Goal: Information Seeking & Learning: Learn about a topic

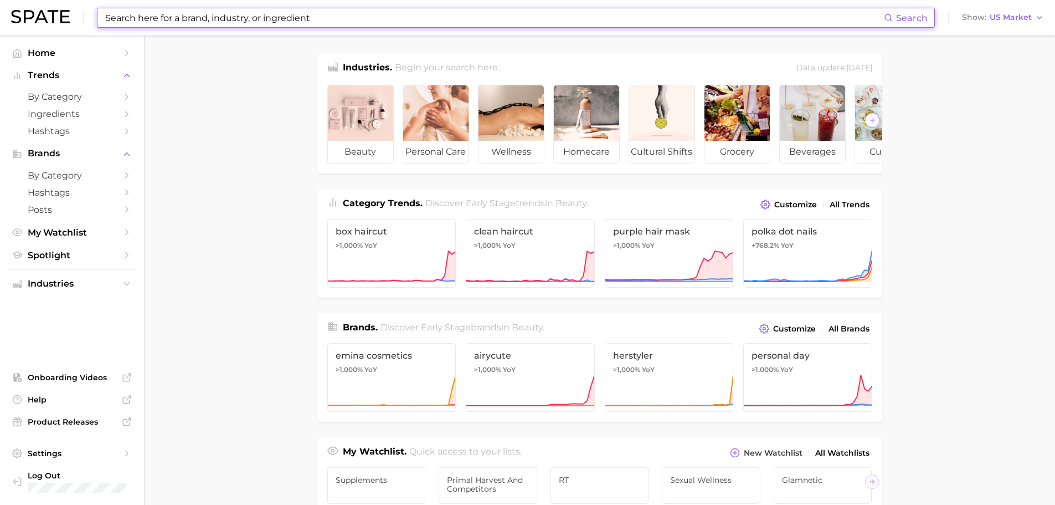
click at [361, 20] on input at bounding box center [494, 17] width 780 height 19
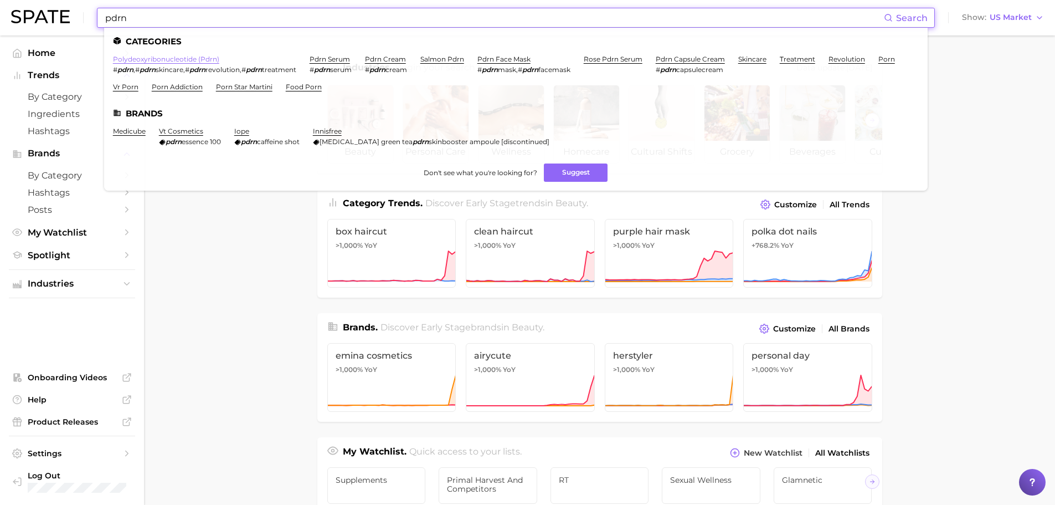
type input "pdrn"
click at [155, 59] on link "polydeoxyribonucleotide (pdrn)" at bounding box center [166, 59] width 106 height 8
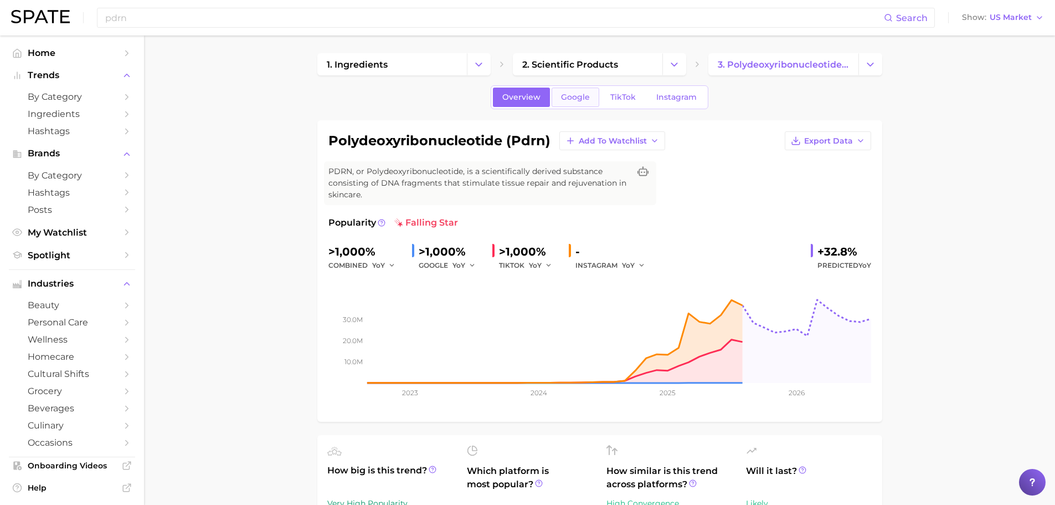
click at [580, 101] on span "Google" at bounding box center [575, 96] width 29 height 9
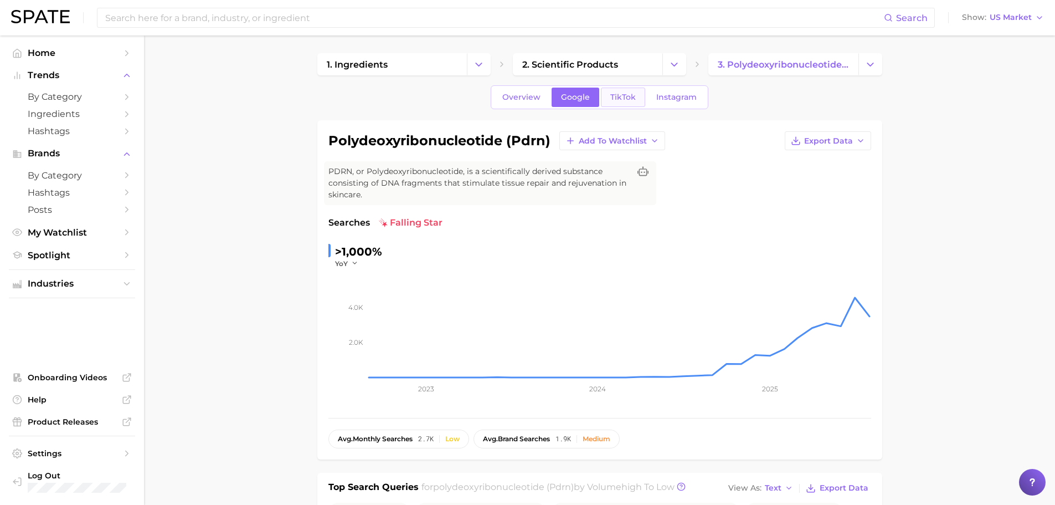
click at [611, 99] on span "TikTok" at bounding box center [622, 96] width 25 height 9
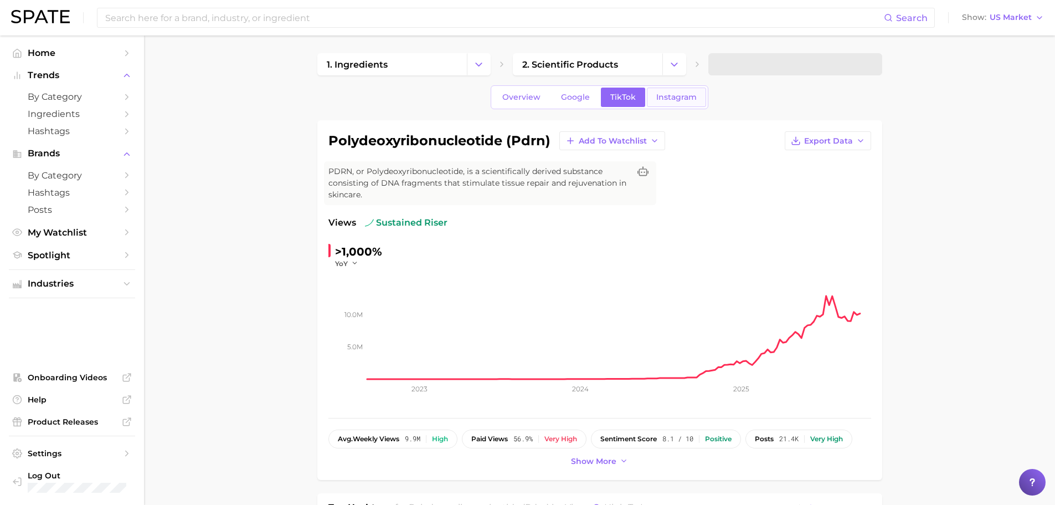
click at [673, 101] on span "Instagram" at bounding box center [676, 96] width 40 height 9
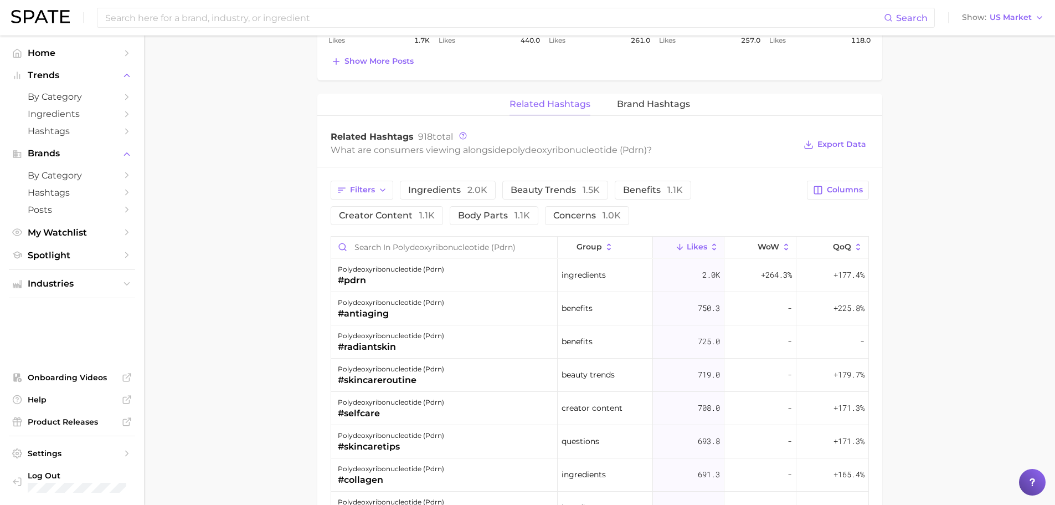
scroll to position [665, 0]
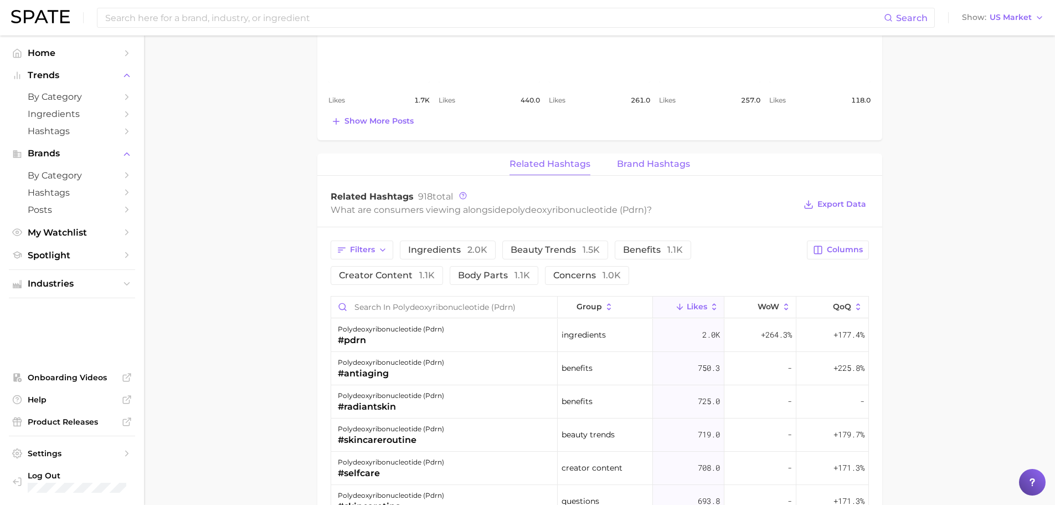
click at [657, 168] on span "Brand Hashtags" at bounding box center [653, 164] width 73 height 10
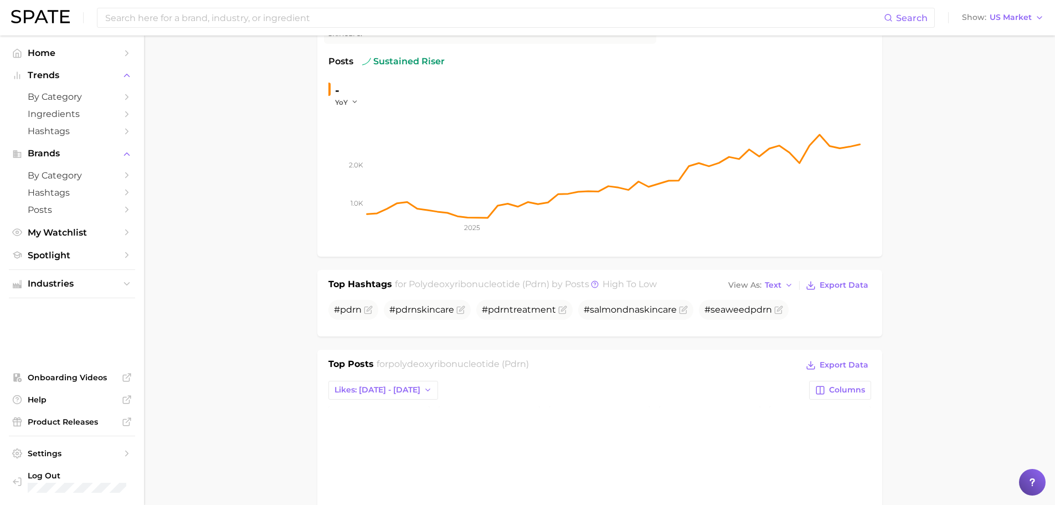
scroll to position [388, 0]
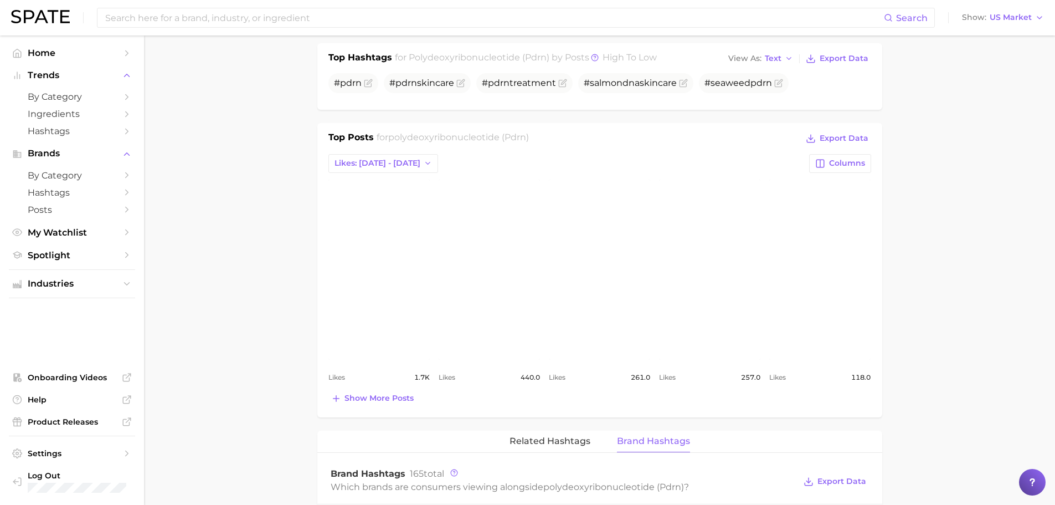
drag, startPoint x: 400, startPoint y: 160, endPoint x: 395, endPoint y: 173, distance: 14.4
click at [400, 160] on button "Likes: [DATE] - [DATE]" at bounding box center [383, 163] width 110 height 19
click at [284, 168] on main "1. ingredients 2. scientific products 3. polydeoxyribonucleotide (pdrn) Overvie…" at bounding box center [599, 384] width 911 height 1473
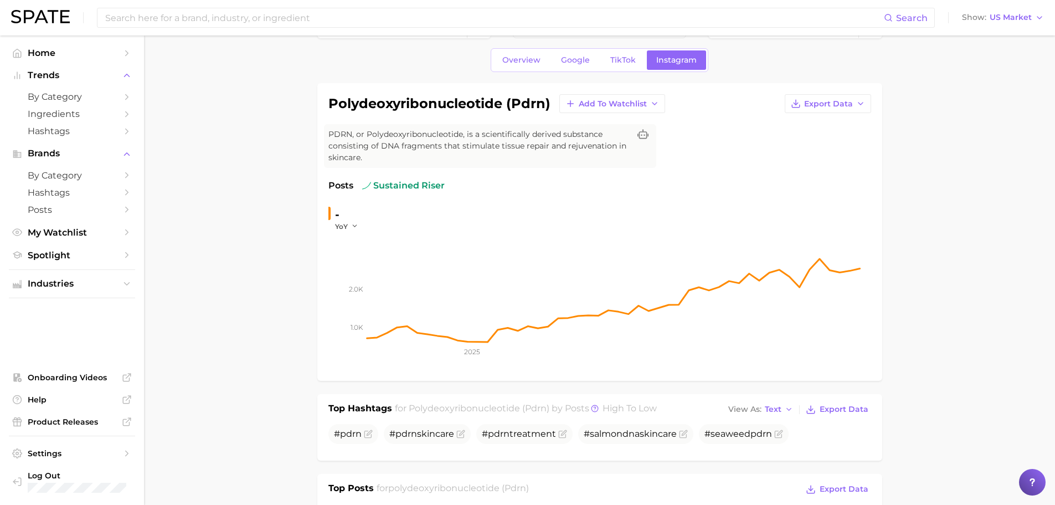
scroll to position [0, 0]
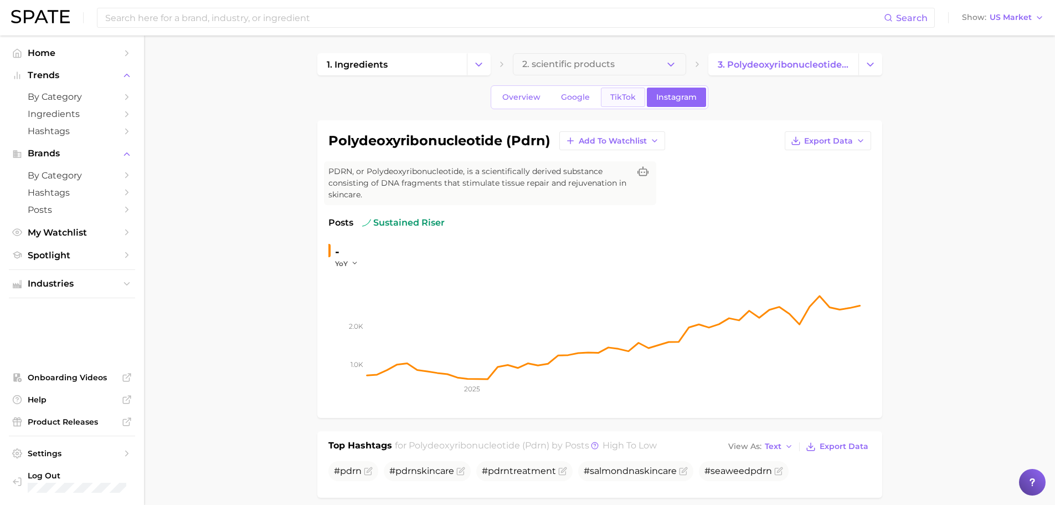
click at [617, 99] on span "TikTok" at bounding box center [622, 96] width 25 height 9
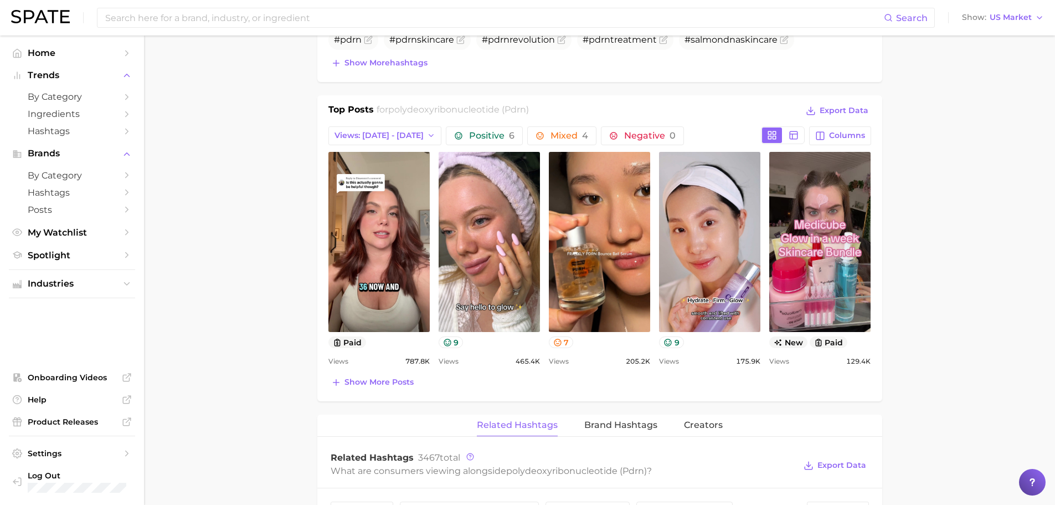
scroll to position [554, 0]
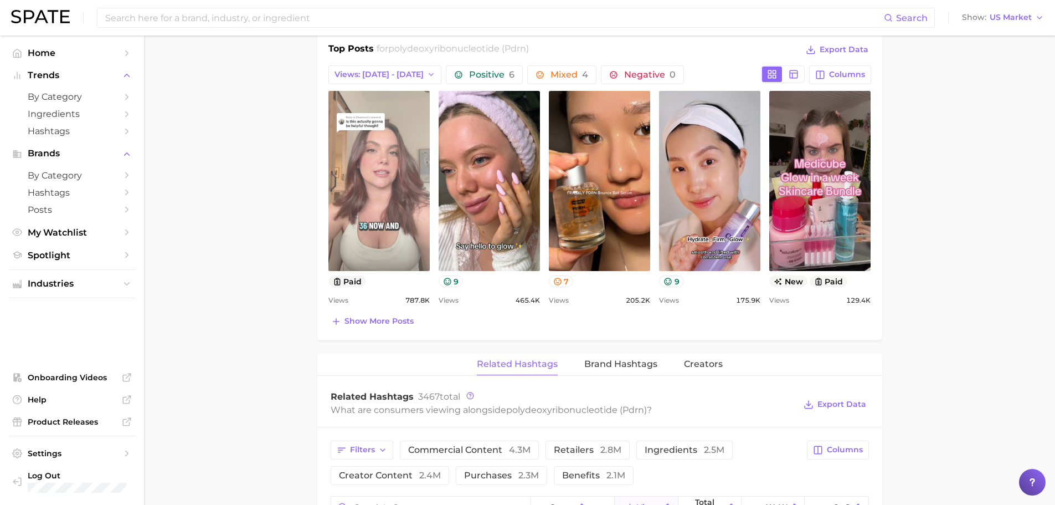
click at [384, 245] on link "view post on TikTok" at bounding box center [378, 181] width 101 height 180
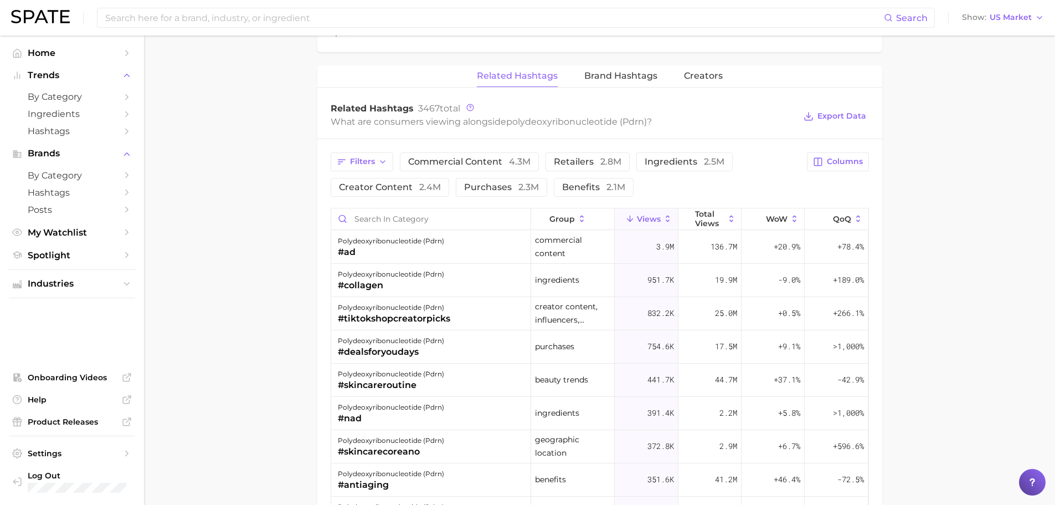
scroll to position [720, 0]
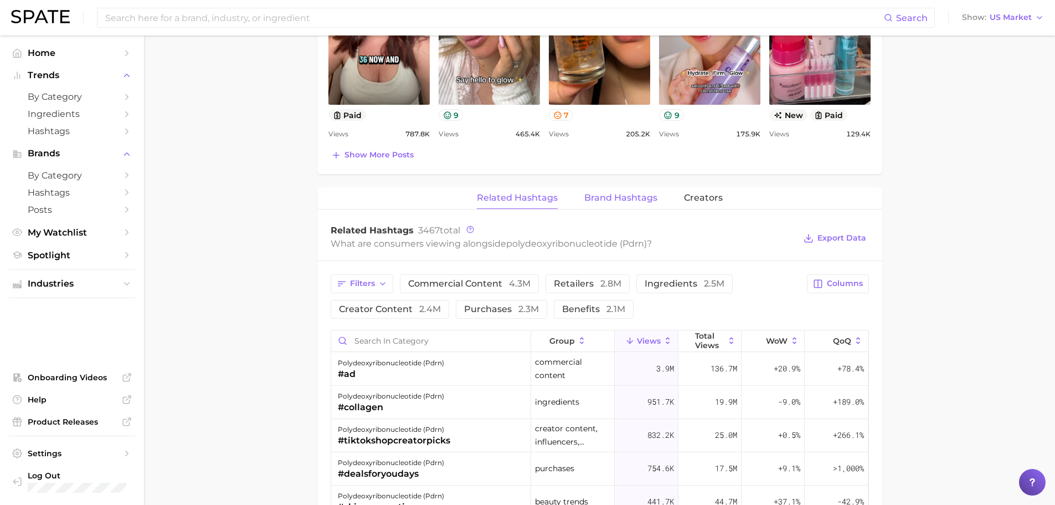
click at [590, 204] on button "Brand Hashtags" at bounding box center [620, 198] width 73 height 22
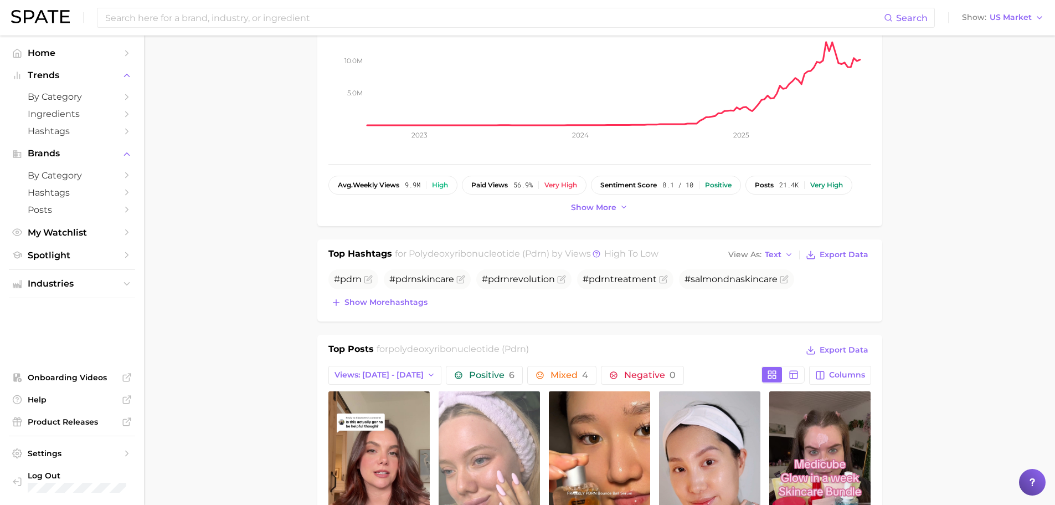
scroll to position [262, 0]
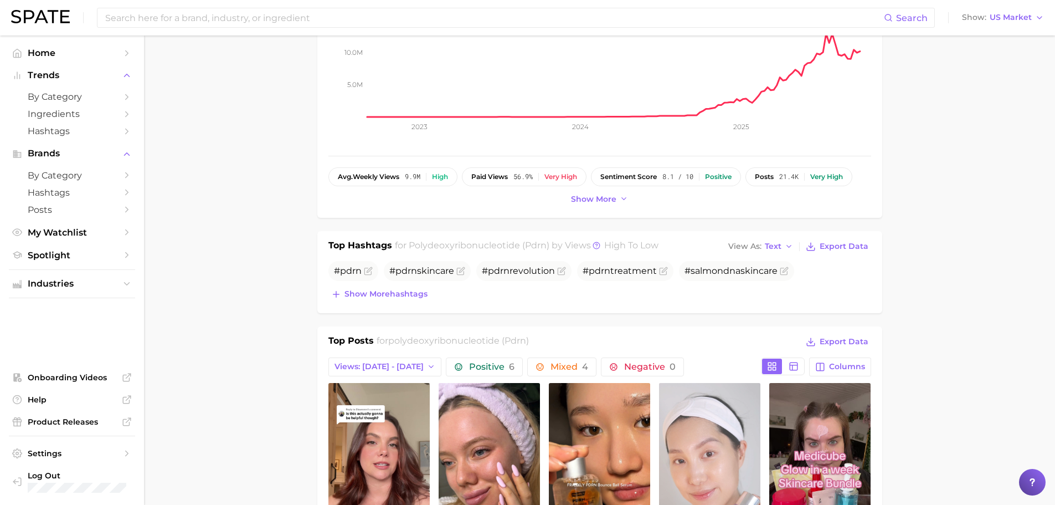
drag, startPoint x: 394, startPoint y: 290, endPoint x: 701, endPoint y: 436, distance: 339.7
click at [394, 290] on span "Show more hashtags" at bounding box center [385, 293] width 83 height 9
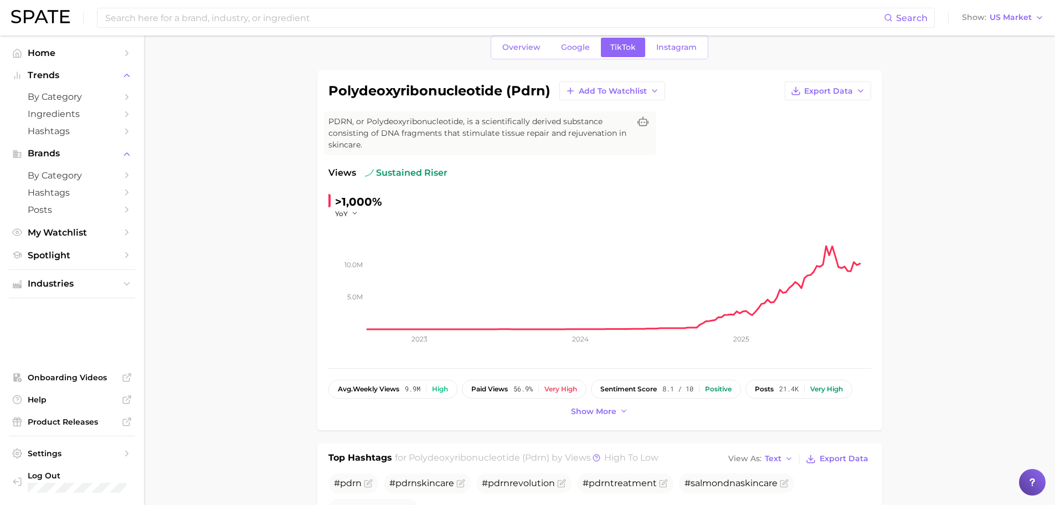
scroll to position [0, 0]
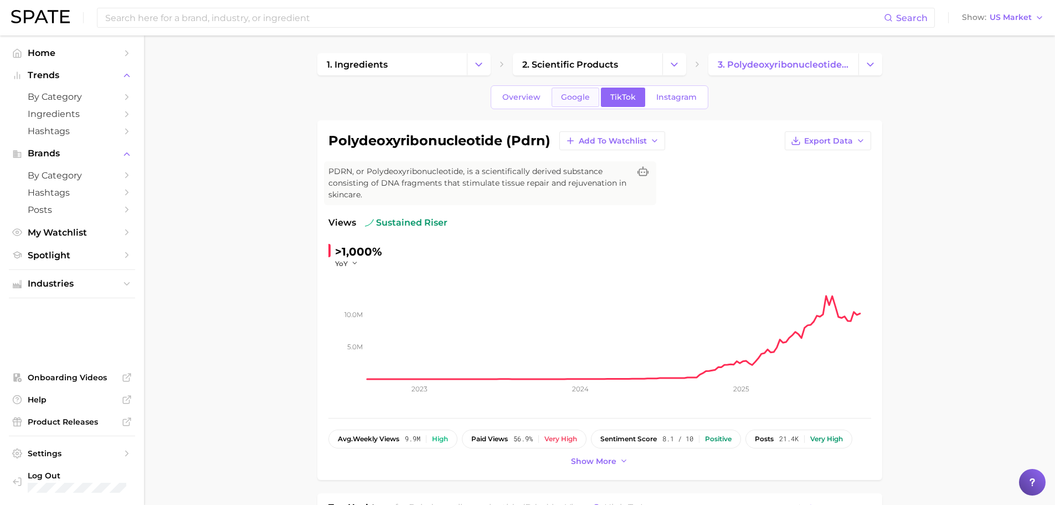
click at [584, 97] on span "Google" at bounding box center [575, 96] width 29 height 9
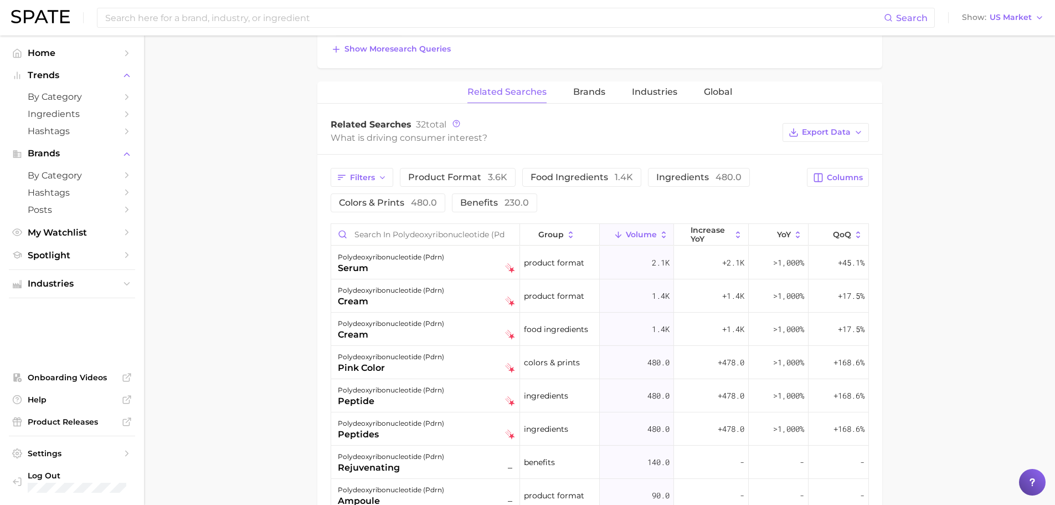
scroll to position [498, 0]
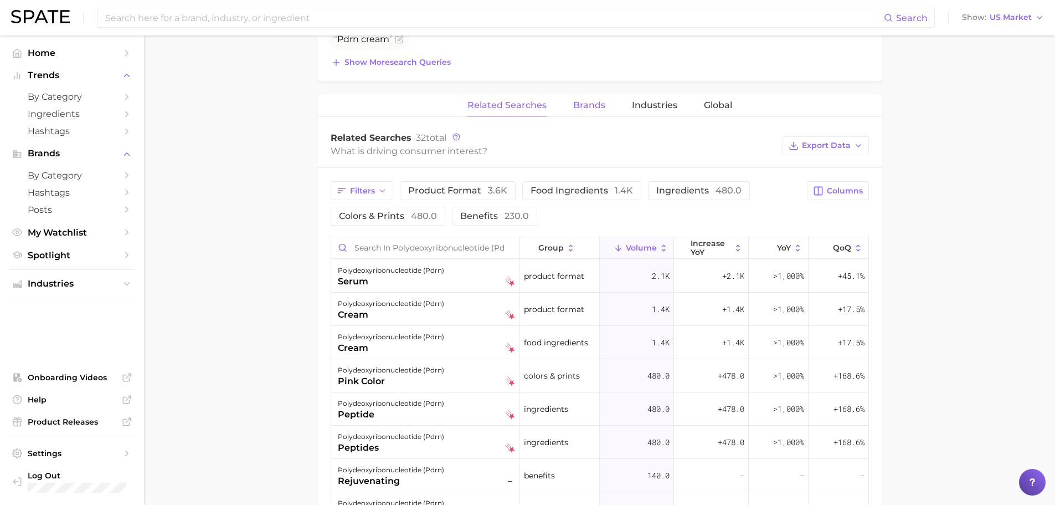
click at [594, 110] on span "Brands" at bounding box center [589, 105] width 32 height 10
